Goal: Task Accomplishment & Management: Use online tool/utility

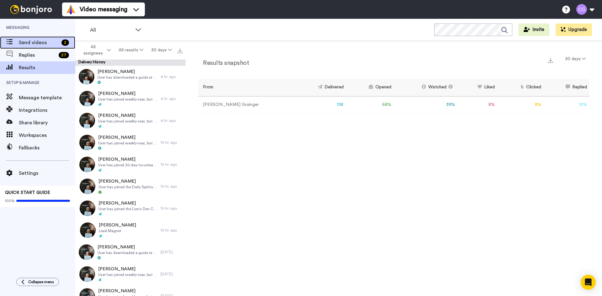
click at [43, 41] on span "Send videos" at bounding box center [39, 43] width 40 height 8
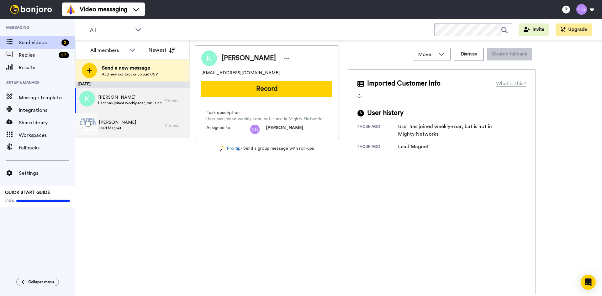
click at [113, 124] on span "Doug" at bounding box center [117, 122] width 37 height 6
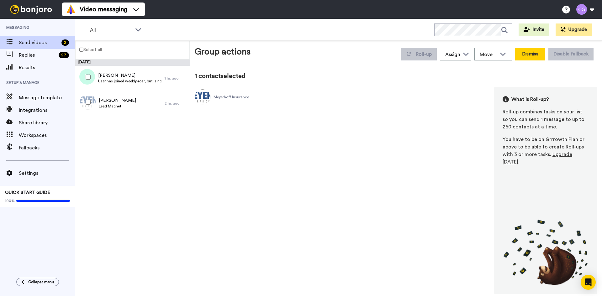
click at [524, 55] on button "Dismiss" at bounding box center [530, 54] width 30 height 13
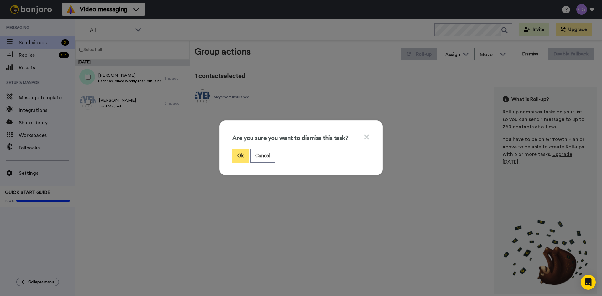
click at [239, 156] on button "Ok" at bounding box center [240, 155] width 16 height 13
